Goal: Transaction & Acquisition: Purchase product/service

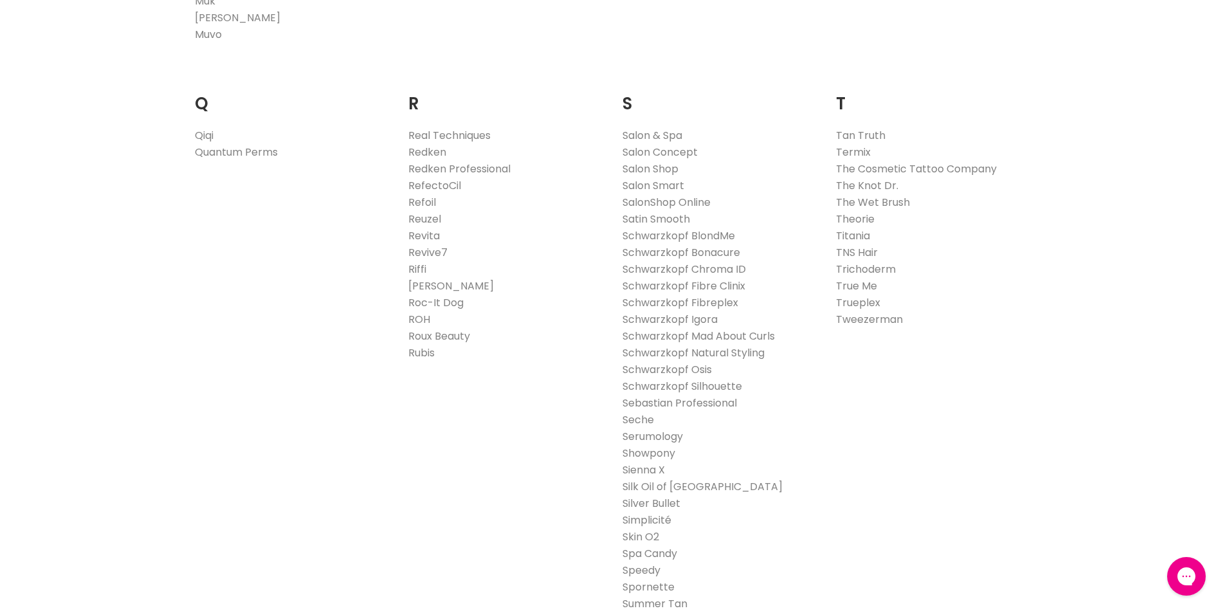
scroll to position [2057, 0]
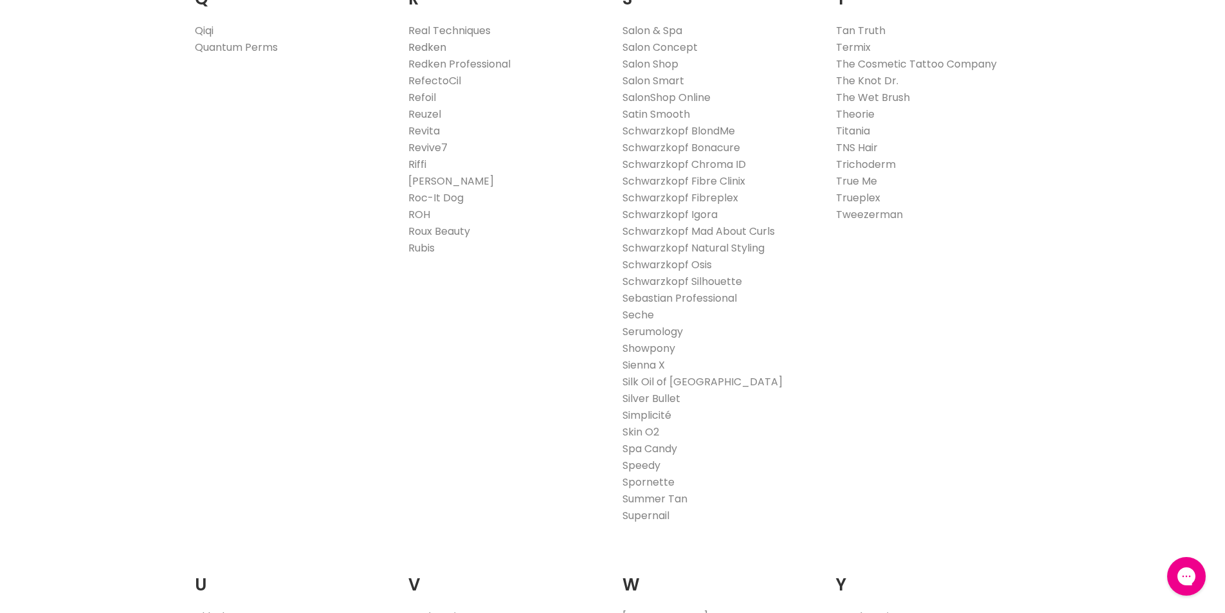
click at [431, 46] on link "Redken" at bounding box center [427, 47] width 38 height 15
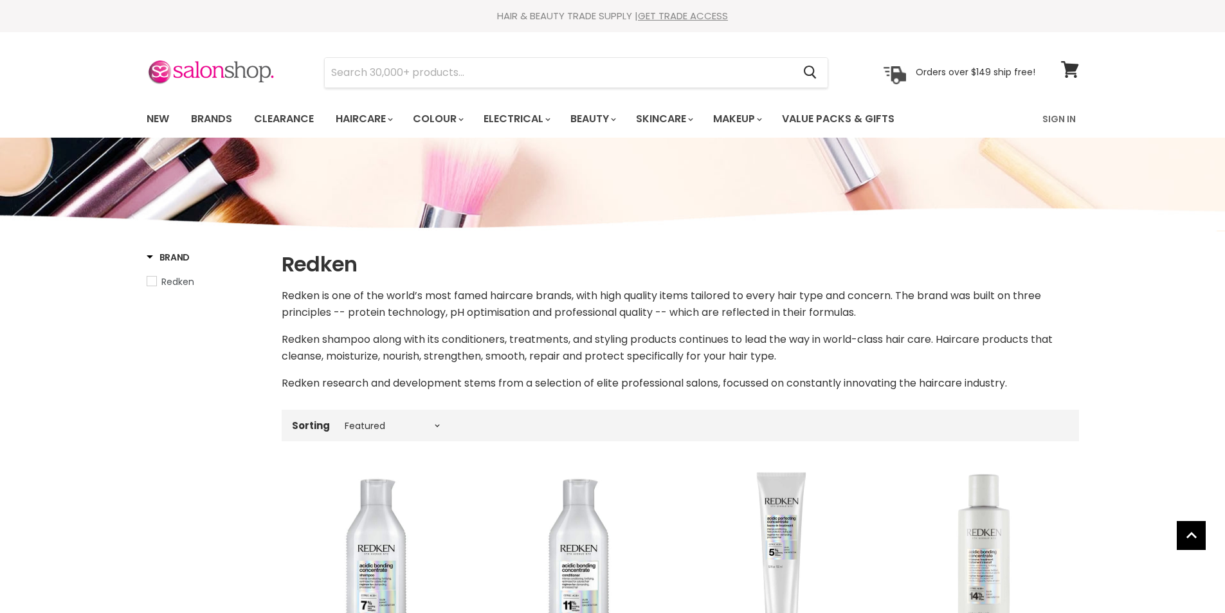
select select "manual"
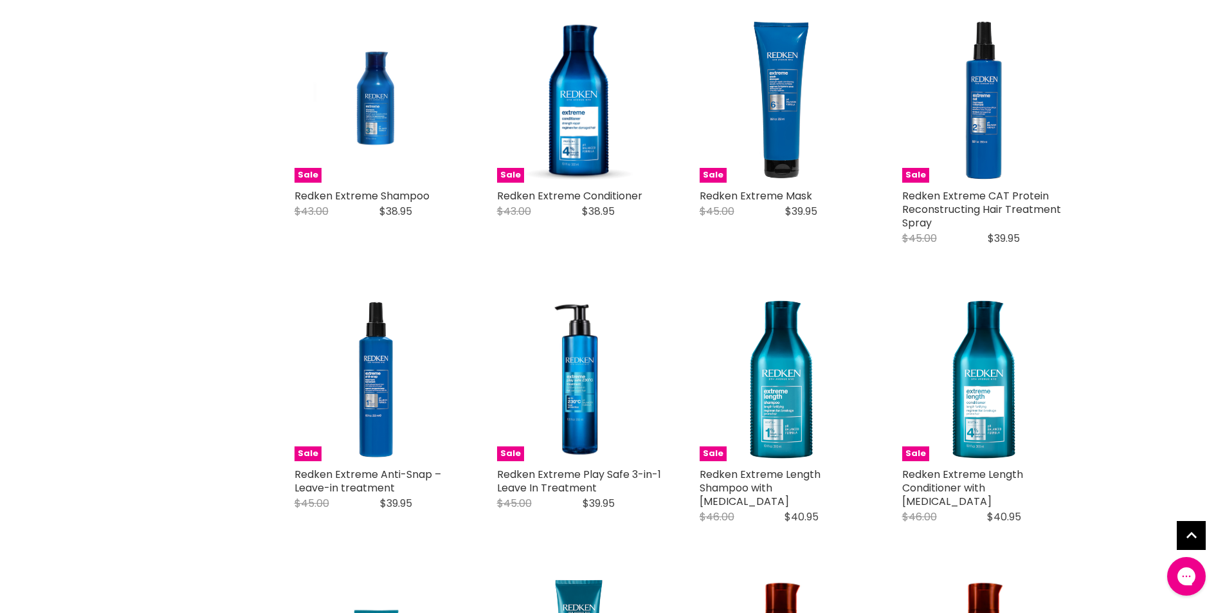
scroll to position [1543, 0]
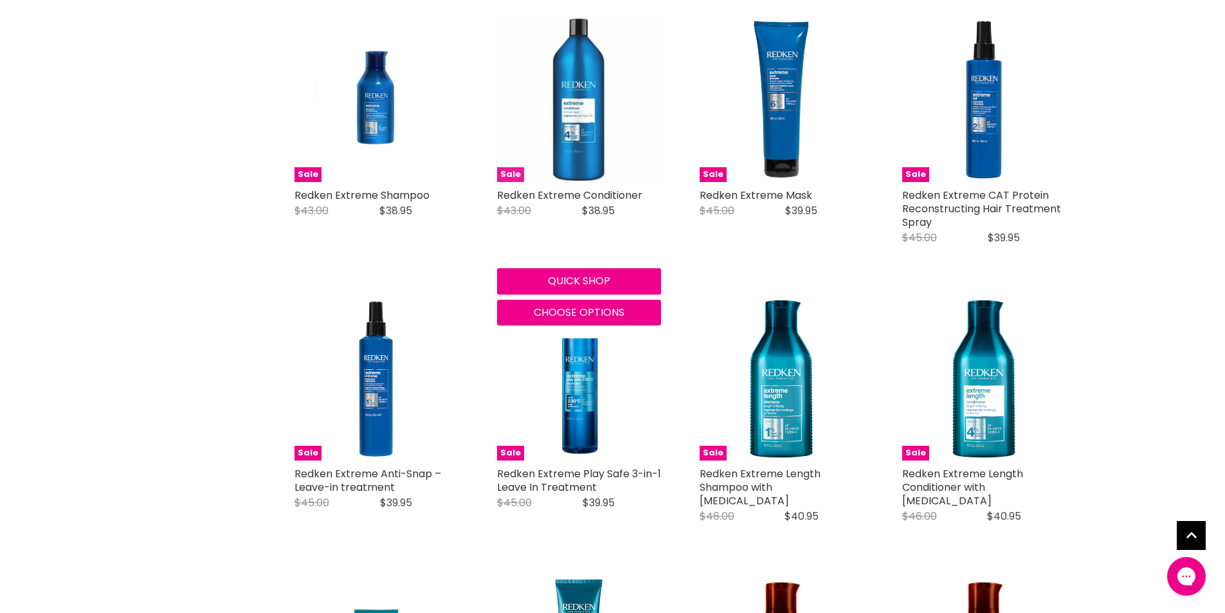
click at [579, 136] on img "Main content" at bounding box center [579, 100] width 164 height 164
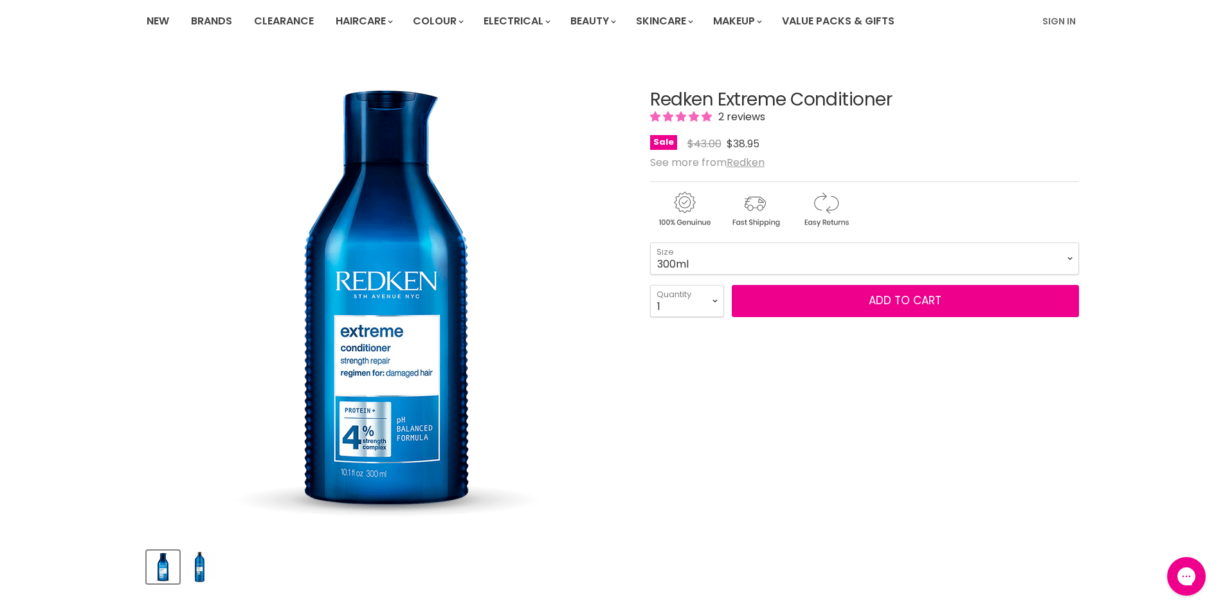
scroll to position [129, 0]
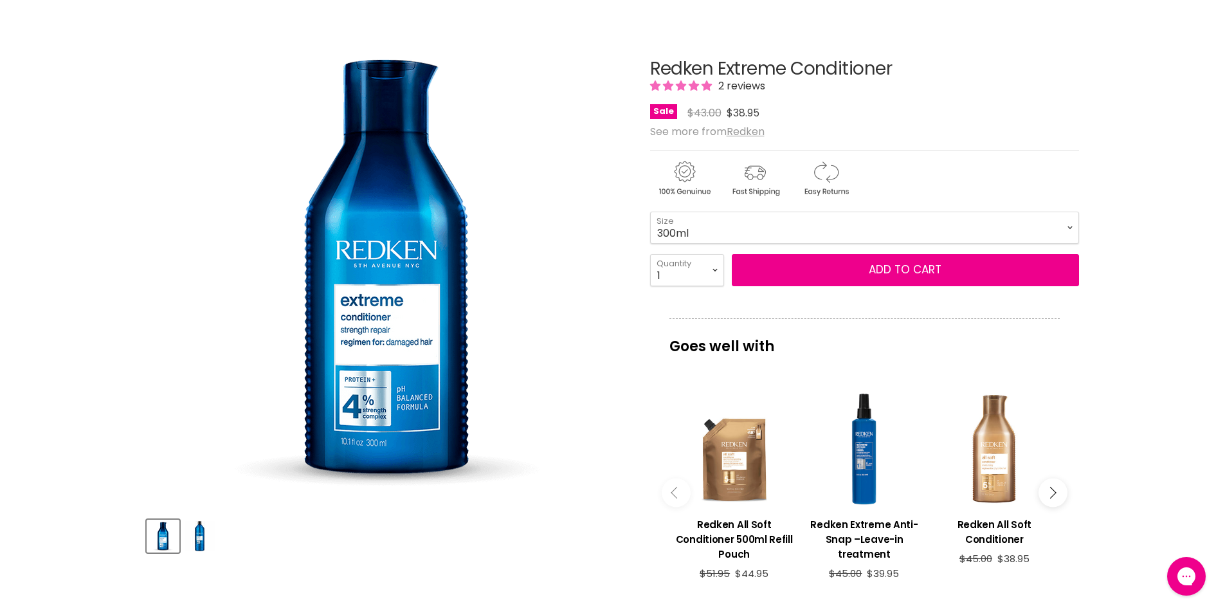
click at [194, 537] on img "Product thumbnails" at bounding box center [200, 536] width 30 height 30
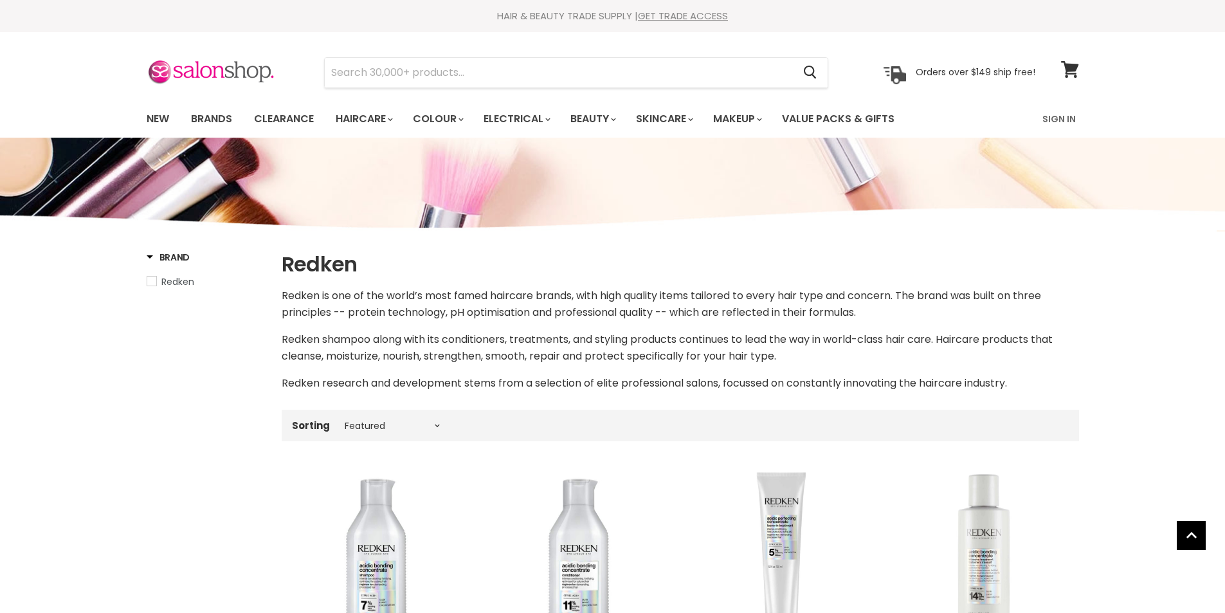
select select "manual"
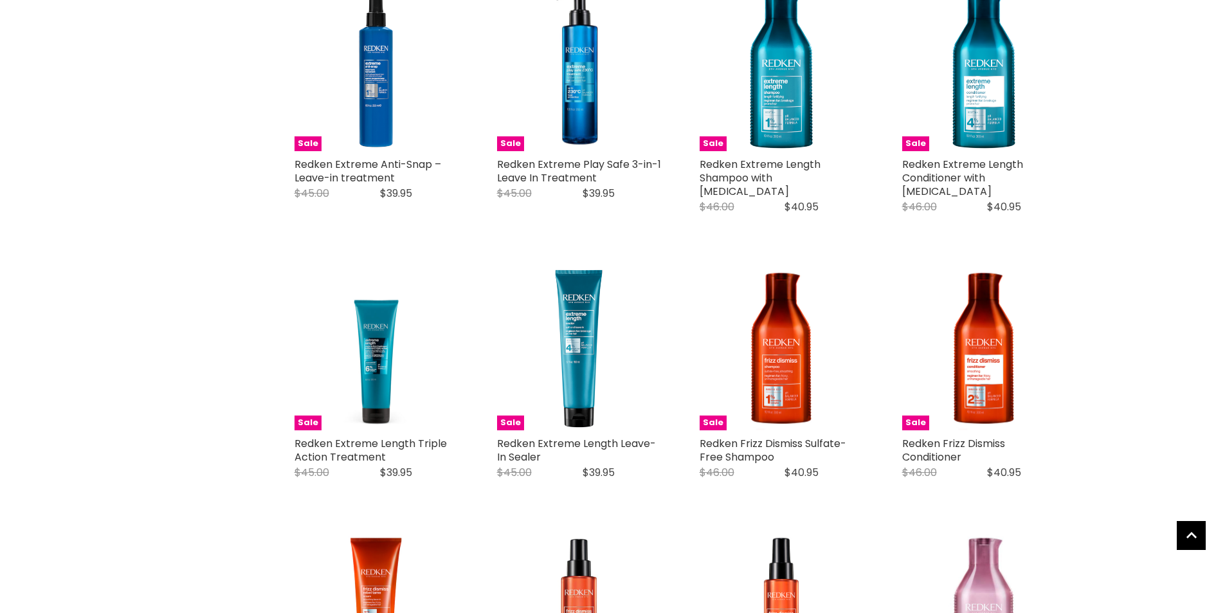
scroll to position [1852, 0]
click at [987, 112] on img "Main content" at bounding box center [984, 69] width 164 height 164
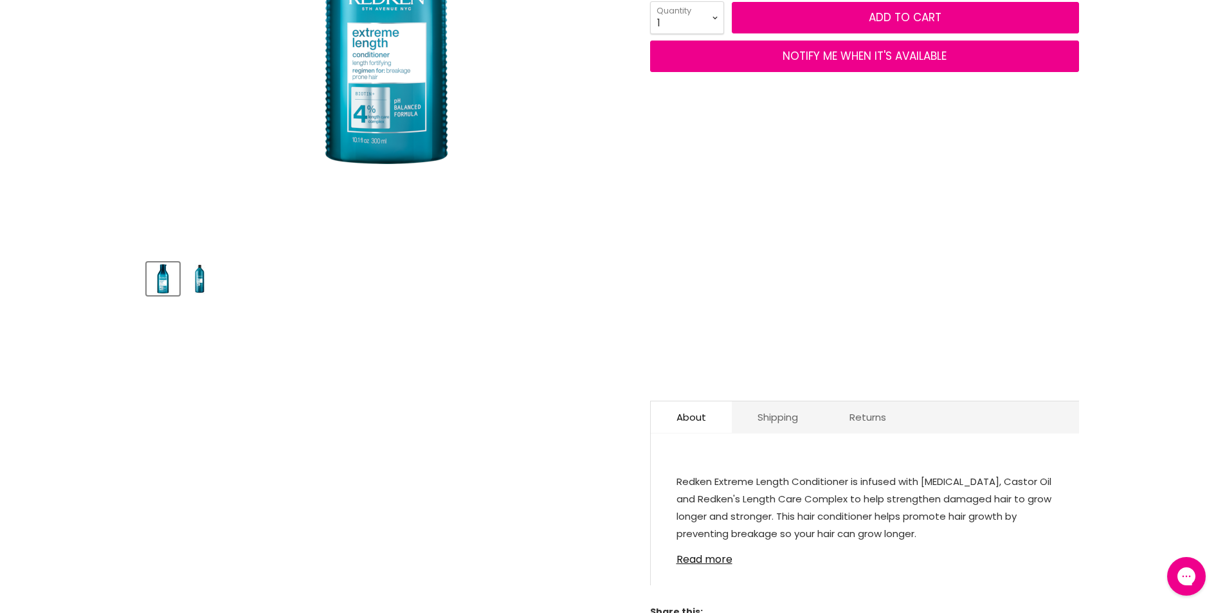
click at [203, 282] on img "Product thumbnails" at bounding box center [200, 279] width 30 height 30
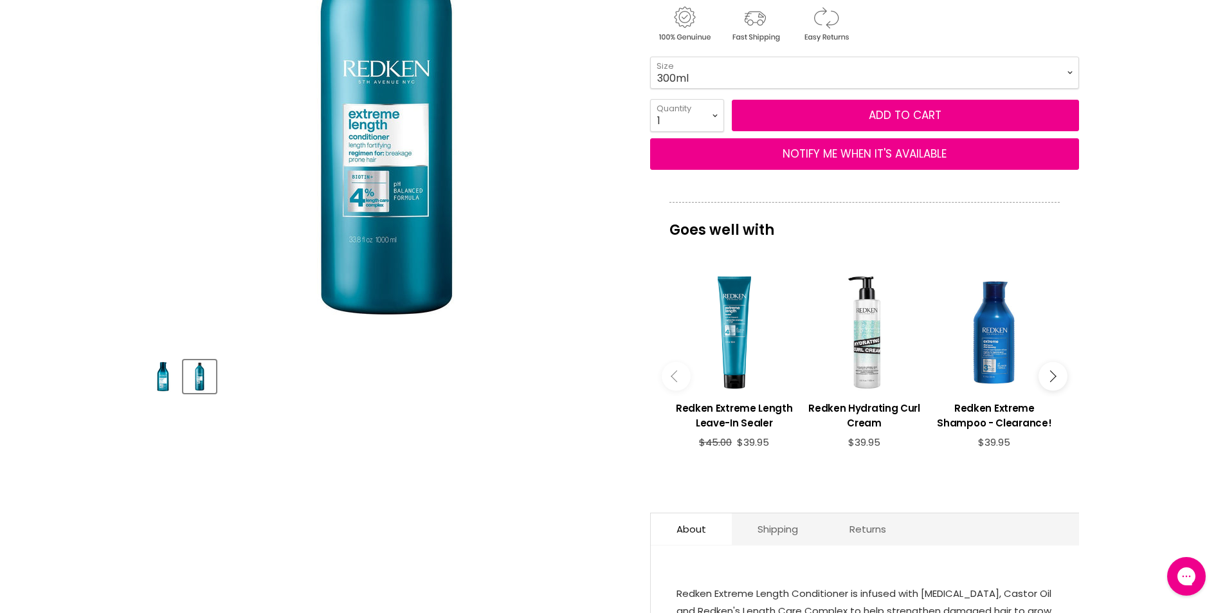
scroll to position [257, 0]
